Goal: Information Seeking & Learning: Learn about a topic

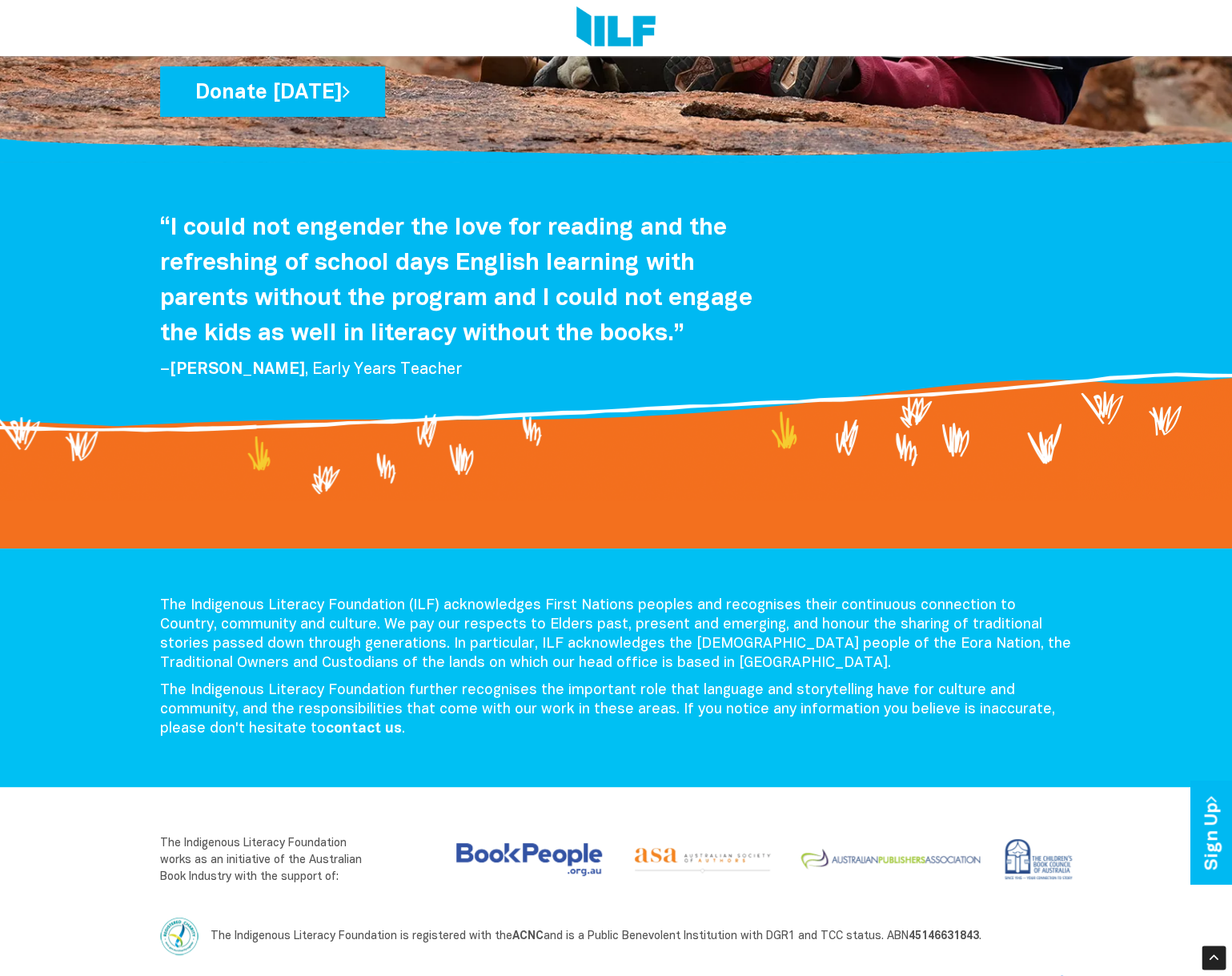
scroll to position [2190, 0]
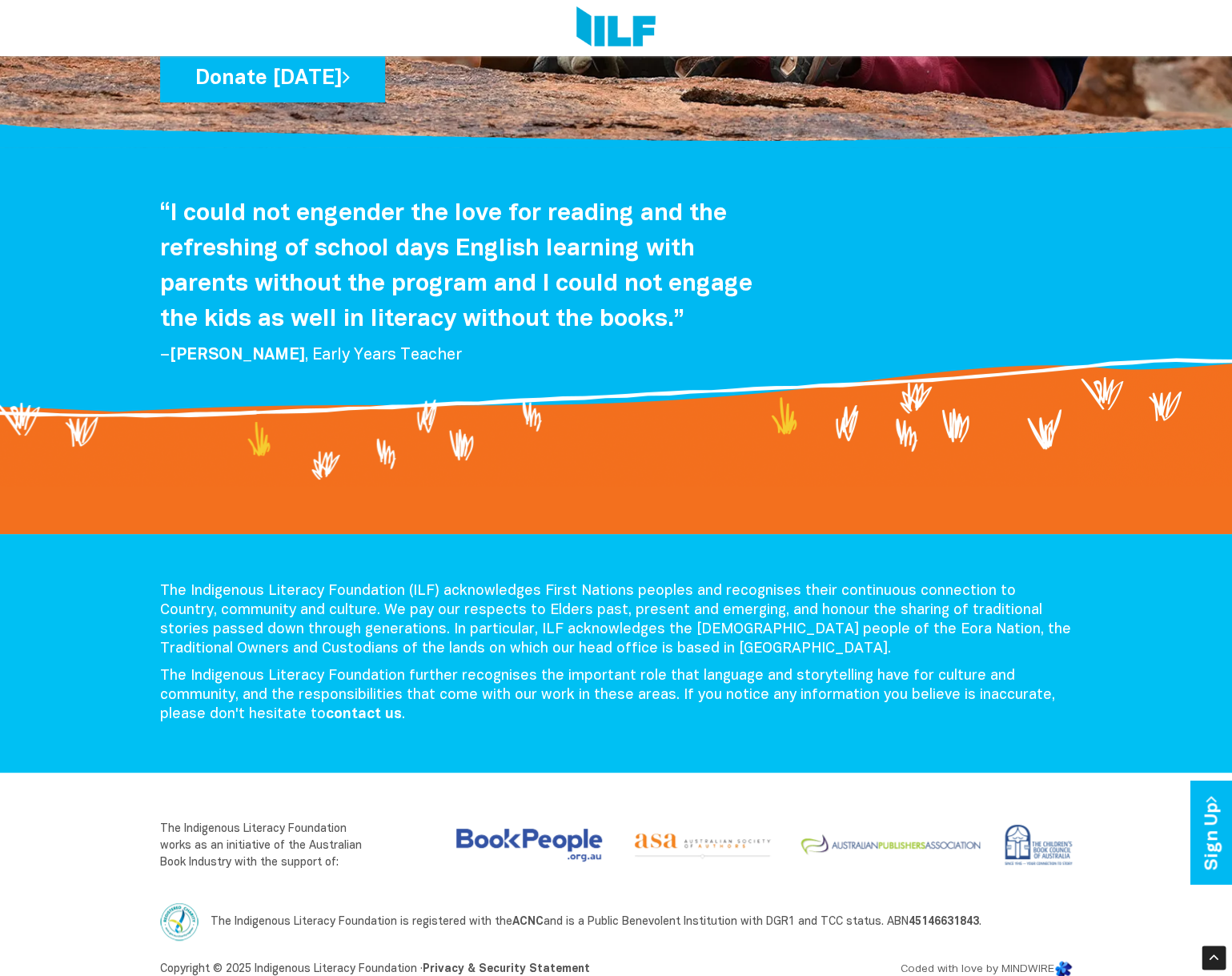
click at [161, 582] on p "The Indigenous Literacy Foundation (ILF) acknowledges First Nations peoples and…" at bounding box center [616, 620] width 913 height 77
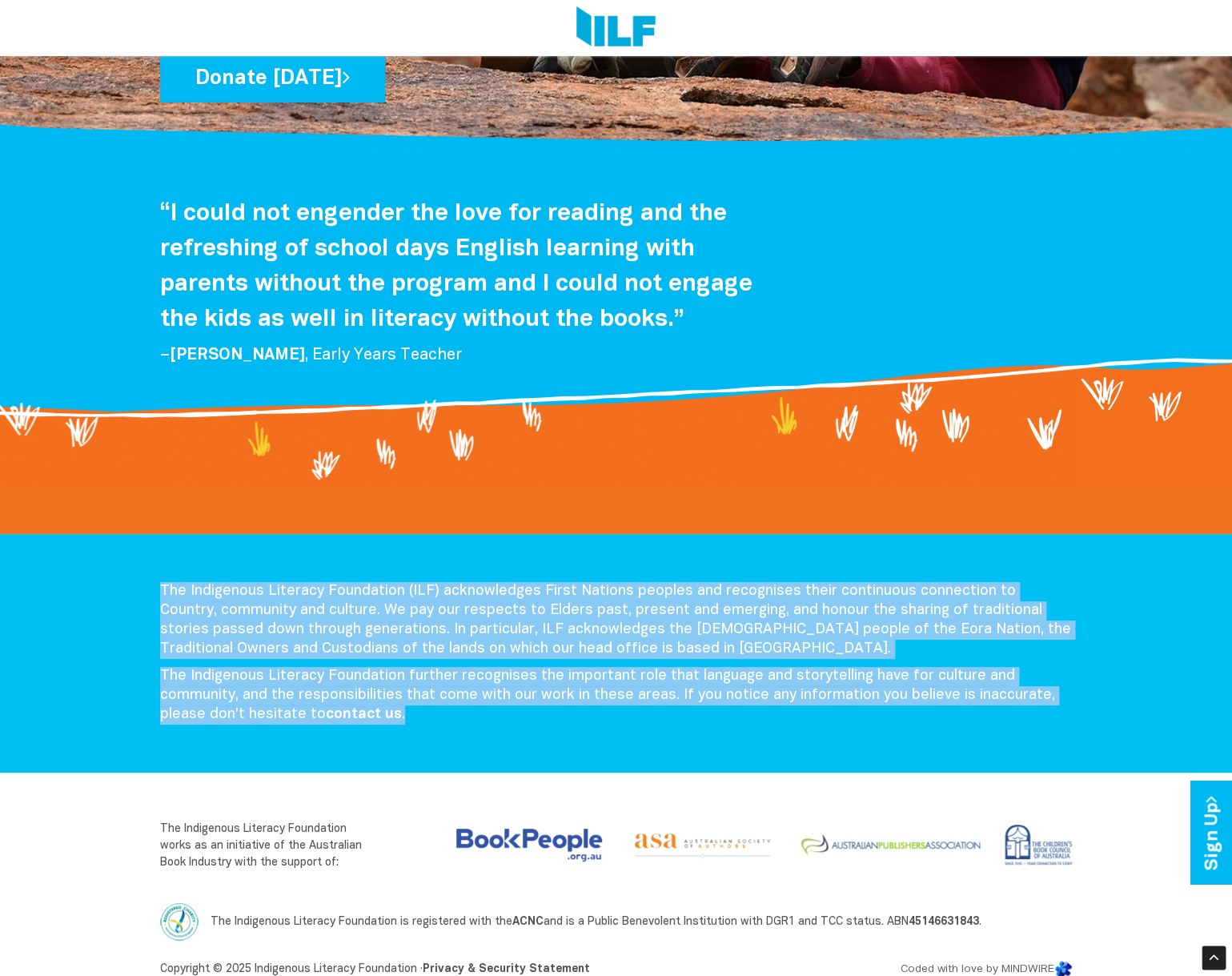
drag, startPoint x: 161, startPoint y: 568, endPoint x: 405, endPoint y: 696, distance: 275.5
click at [405, 696] on div "The Indigenous Literacy Foundation (ILF) acknowledges First Nations peoples and…" at bounding box center [616, 657] width 937 height 151
click at [398, 696] on p "The Indigenous Literacy Foundation further recognises the important role that l…" at bounding box center [616, 695] width 913 height 57
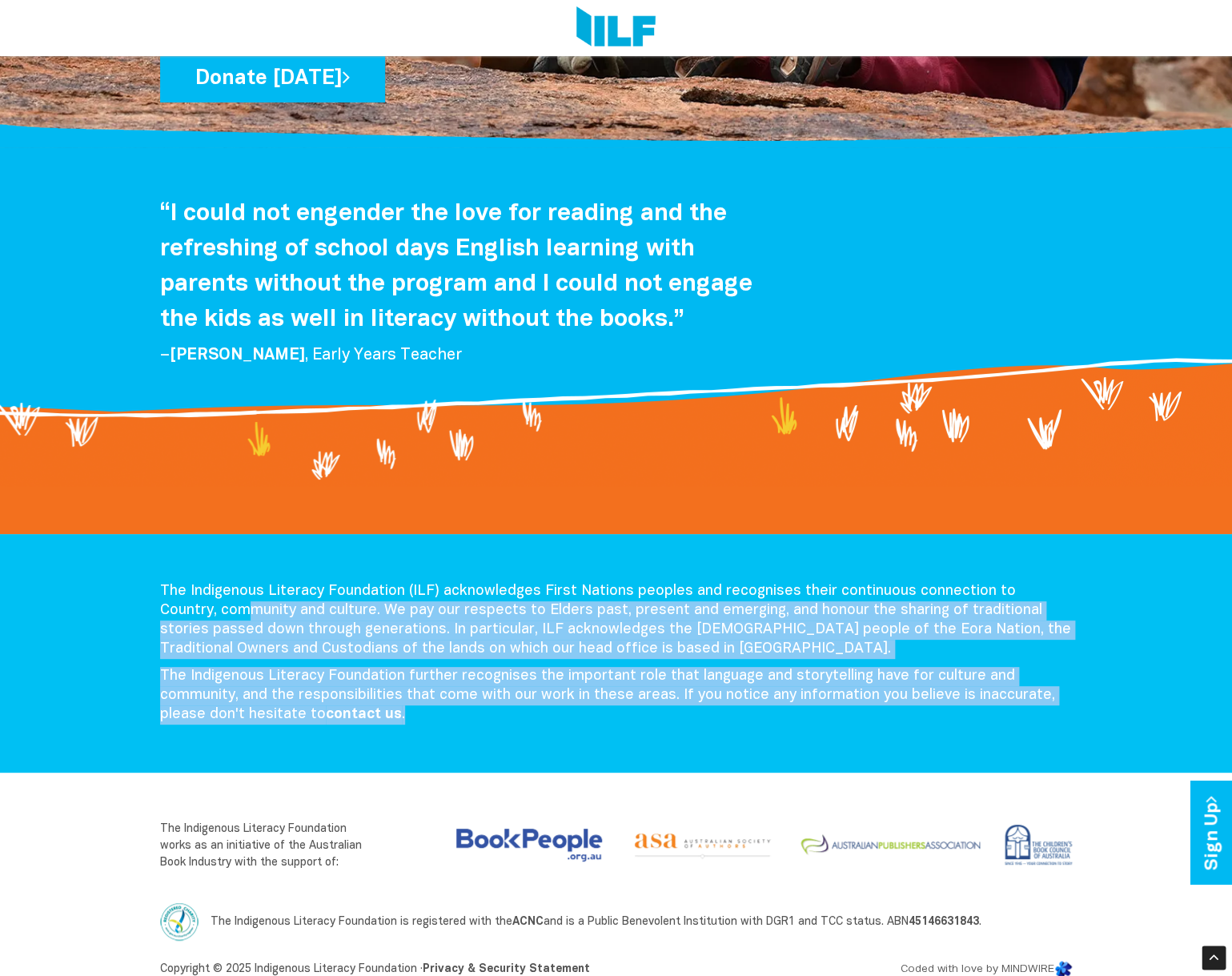
drag, startPoint x: 397, startPoint y: 696, endPoint x: 190, endPoint y: 598, distance: 229.0
click at [190, 599] on div "The Indigenous Literacy Foundation (ILF) acknowledges First Nations peoples and…" at bounding box center [616, 657] width 937 height 151
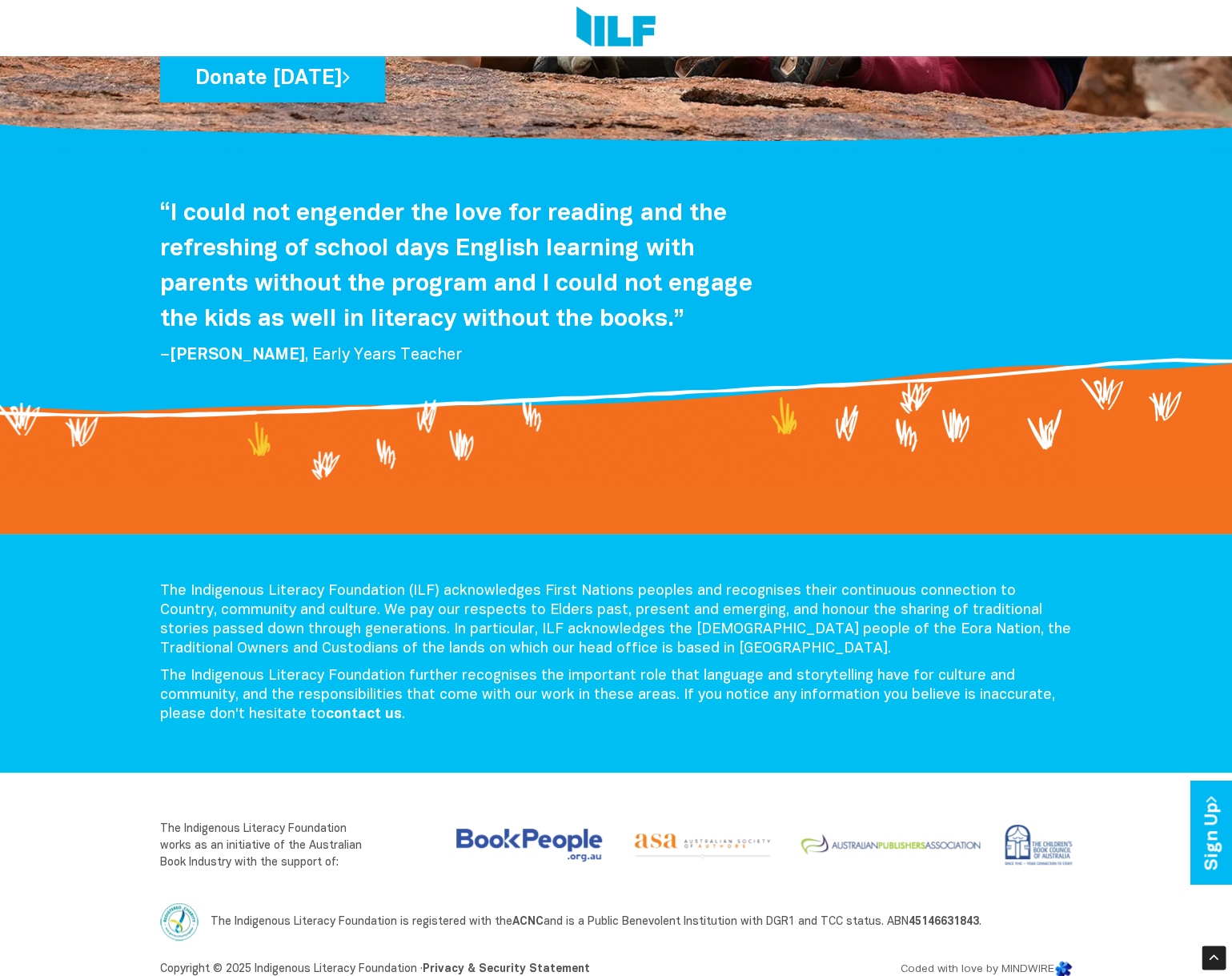
click at [173, 582] on p "The Indigenous Literacy Foundation (ILF) acknowledges First Nations peoples and…" at bounding box center [616, 620] width 913 height 77
click at [173, 582] on p "The Indigenous Literacy Foundation (ILF) acknowledges First Nations peoples and…" at bounding box center [616, 620] width 913 height 77
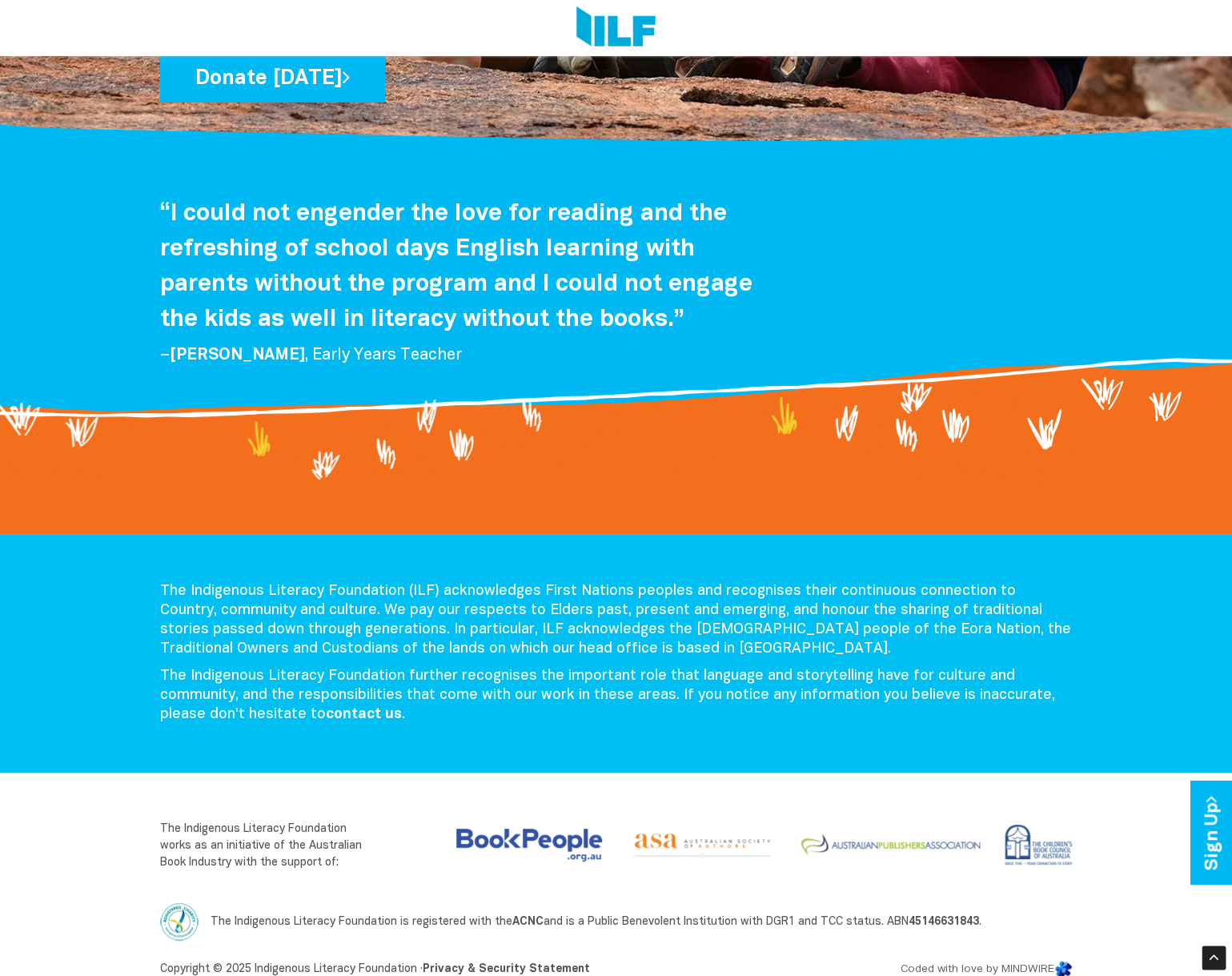
click at [173, 582] on p "The Indigenous Literacy Foundation (ILF) acknowledges First Nations peoples and…" at bounding box center [616, 620] width 913 height 77
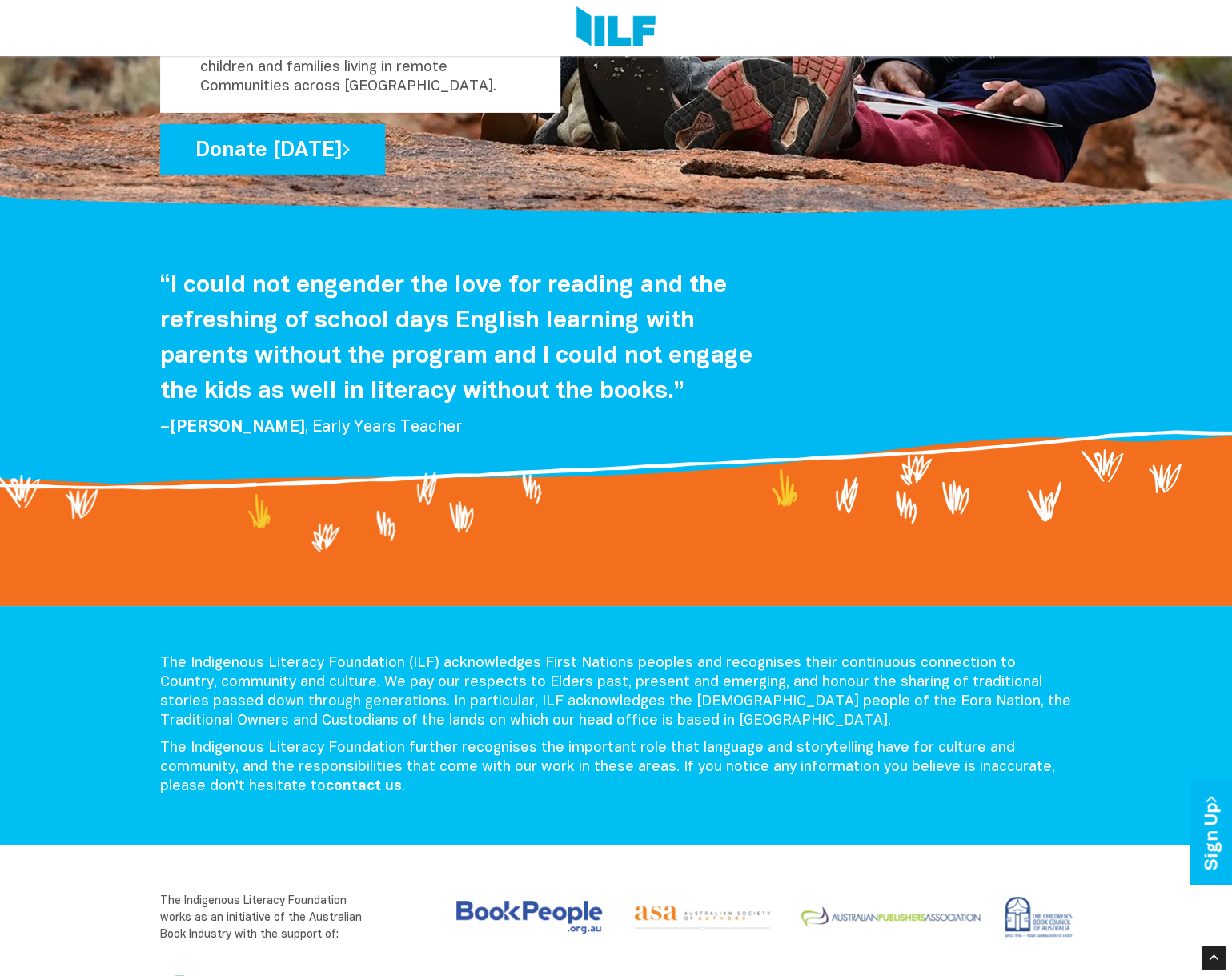
scroll to position [2125, 0]
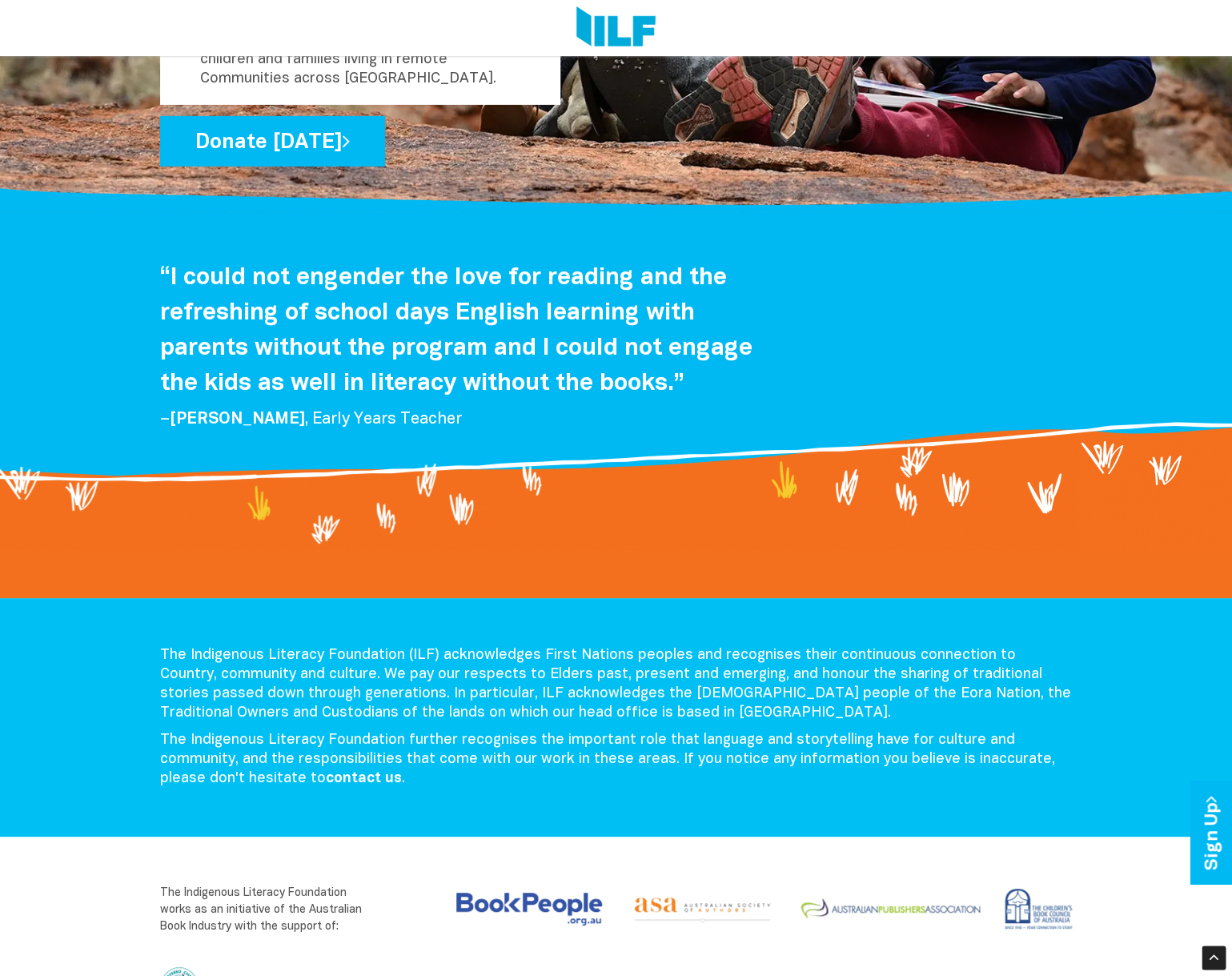
drag, startPoint x: 162, startPoint y: 636, endPoint x: 25, endPoint y: 15, distance: 635.9
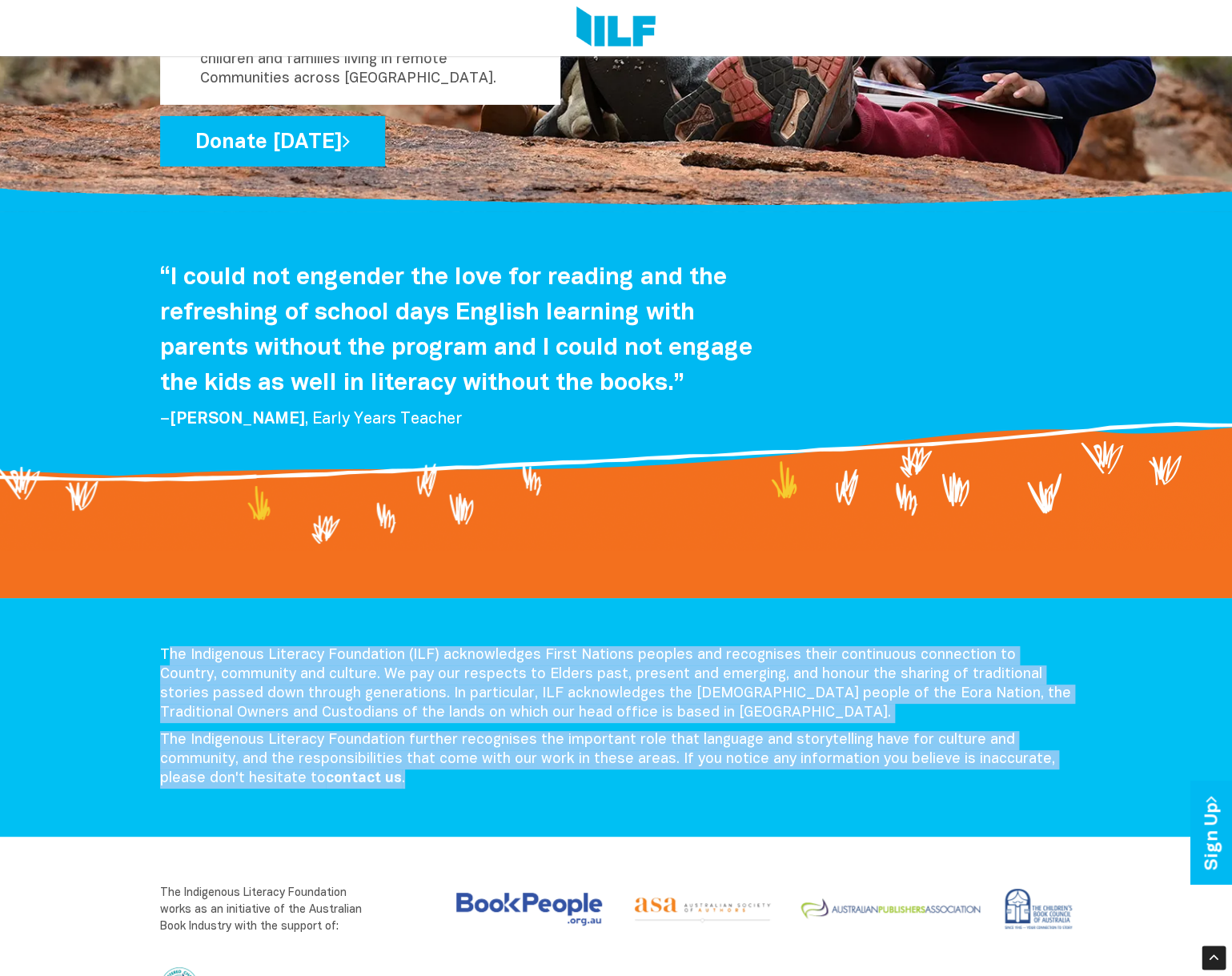
drag, startPoint x: 401, startPoint y: 757, endPoint x: 185, endPoint y: 649, distance: 241.5
click at [168, 646] on div "The Indigenous Literacy Foundation (ILF) acknowledges First Nations peoples and…" at bounding box center [616, 721] width 937 height 151
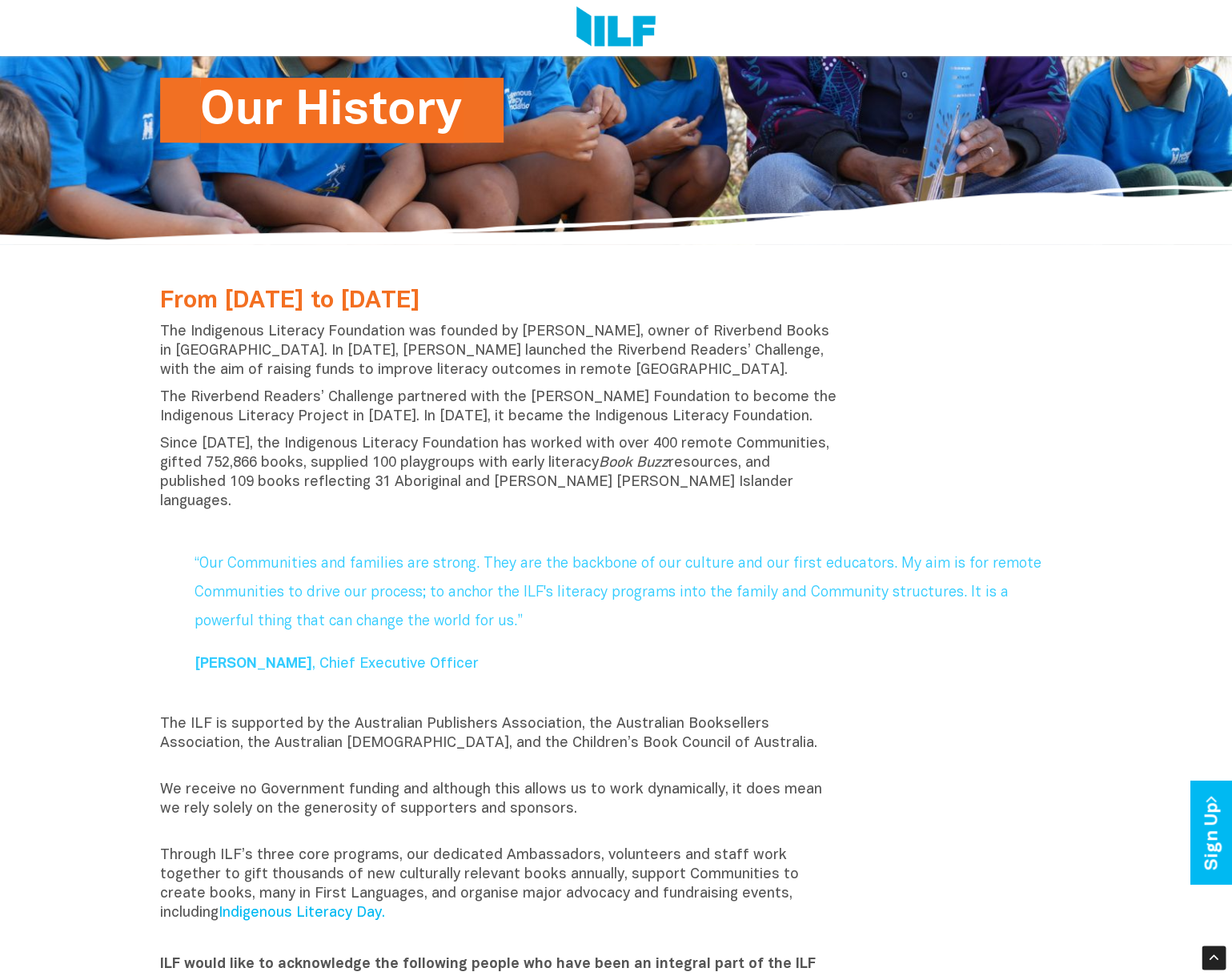
scroll to position [314, 0]
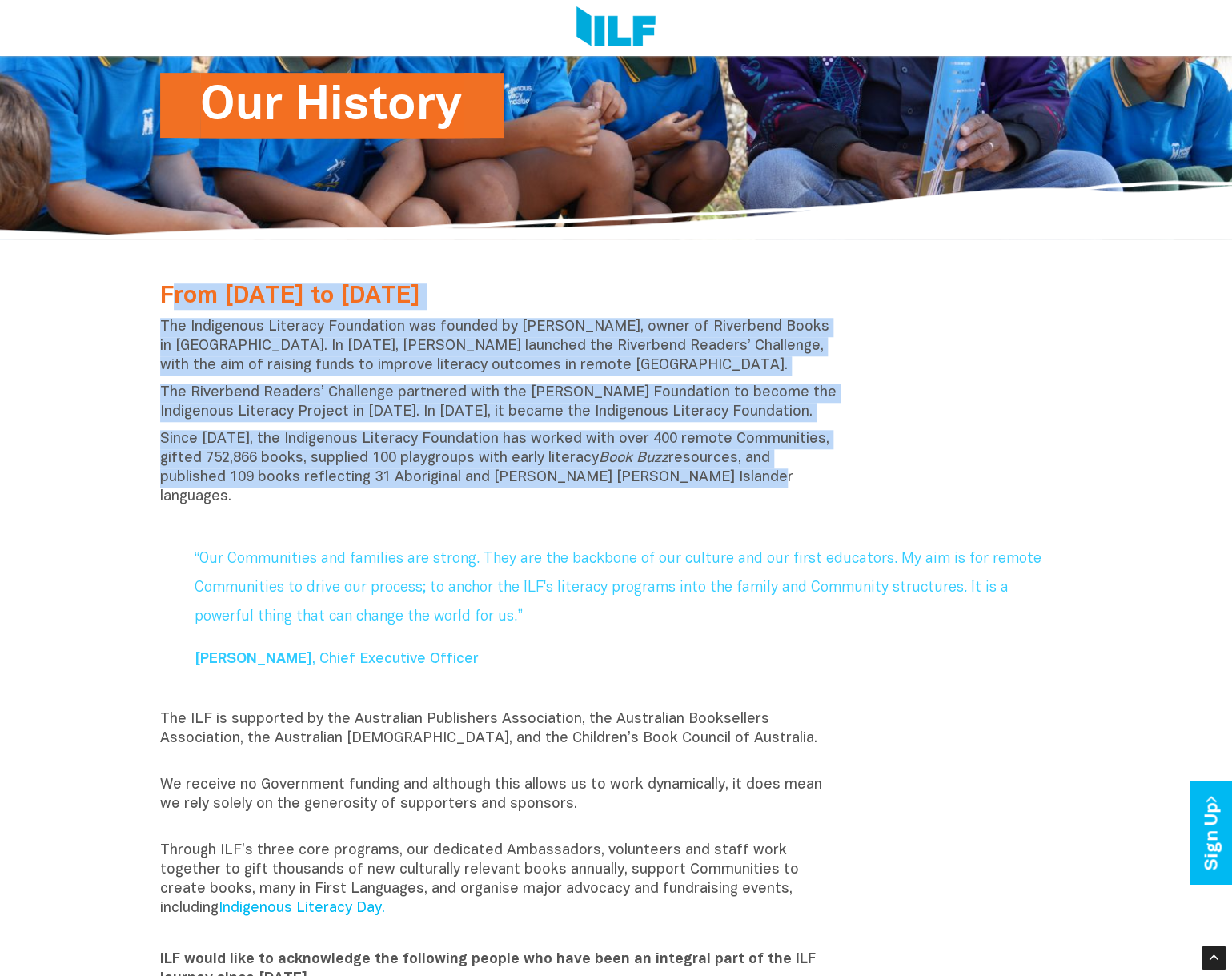
drag, startPoint x: 167, startPoint y: 296, endPoint x: 716, endPoint y: 471, distance: 576.2
click at [716, 471] on div "From [DATE] to [DATE] The Indigenous Literacy Foundation was founded by [PERSON…" at bounding box center [499, 398] width 703 height 231
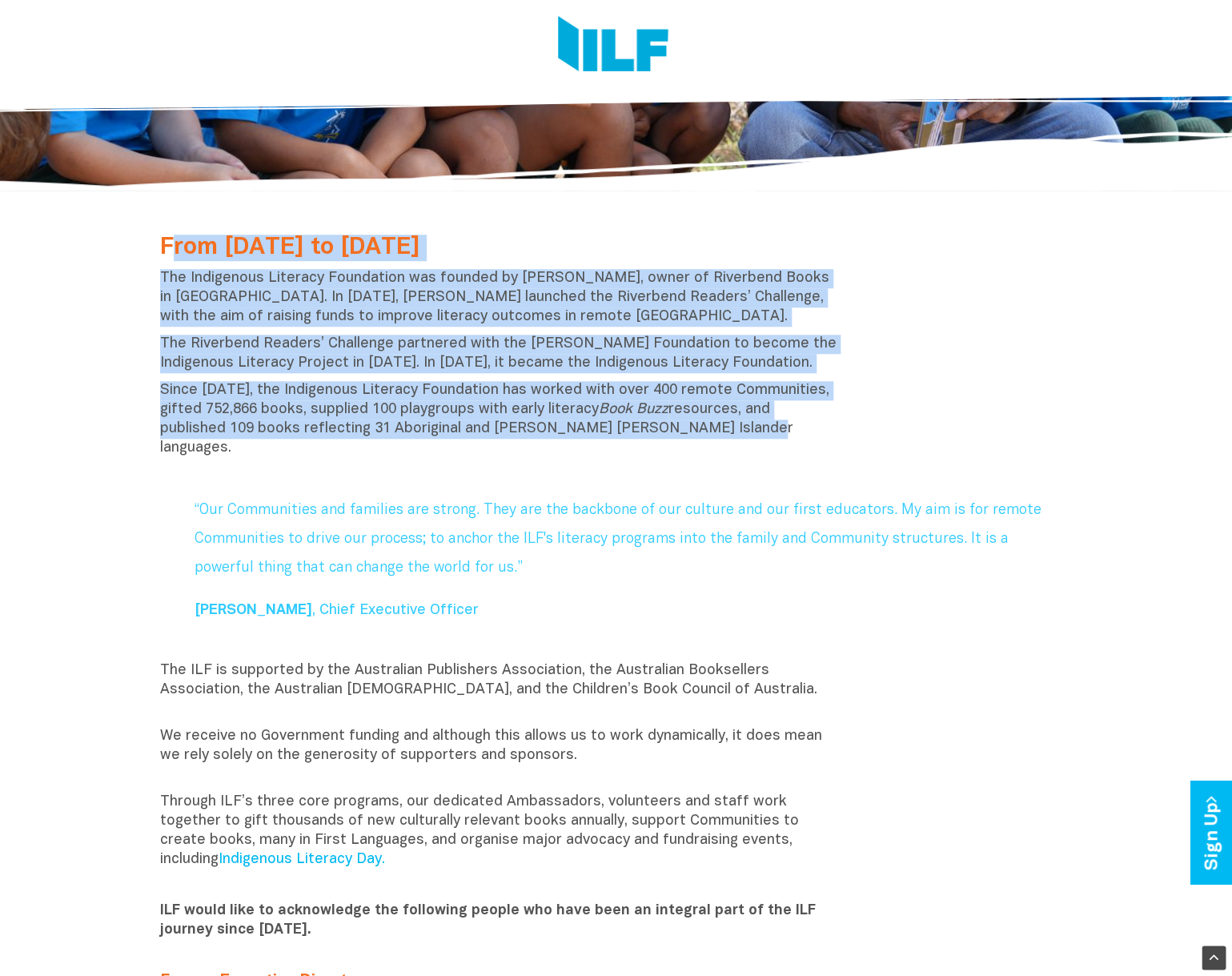
scroll to position [0, 0]
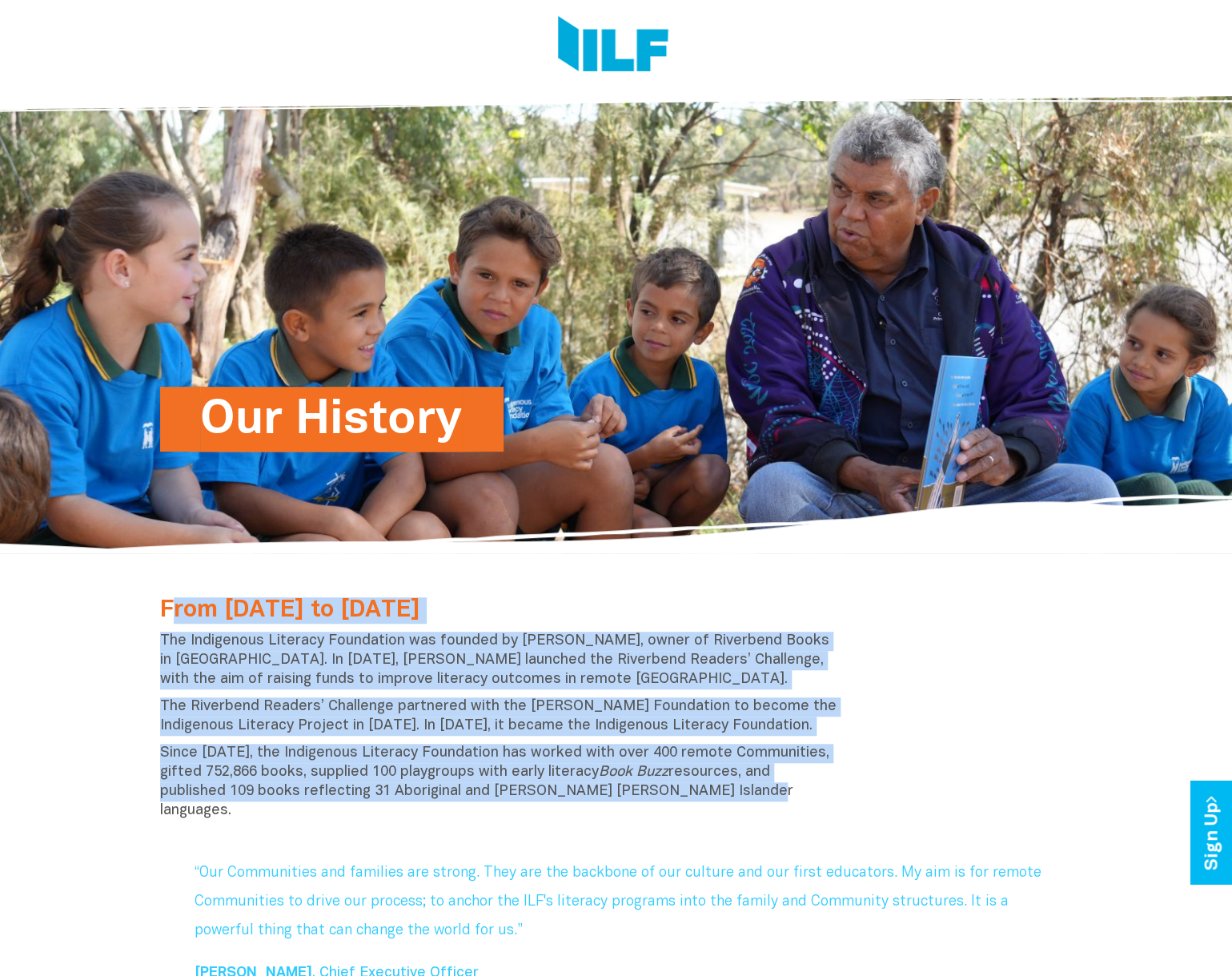
click at [591, 51] on img at bounding box center [613, 46] width 111 height 60
